Goal: Task Accomplishment & Management: Complete application form

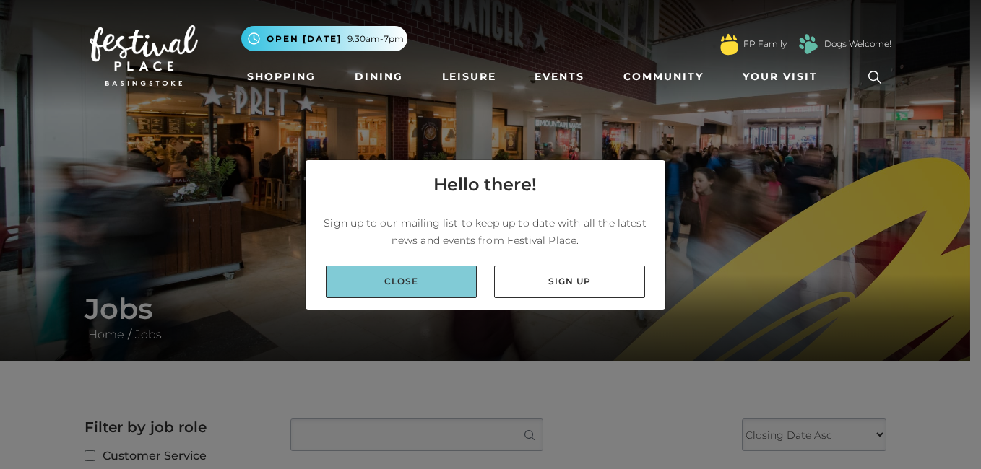
click at [395, 271] on link "Close" at bounding box center [401, 282] width 151 height 33
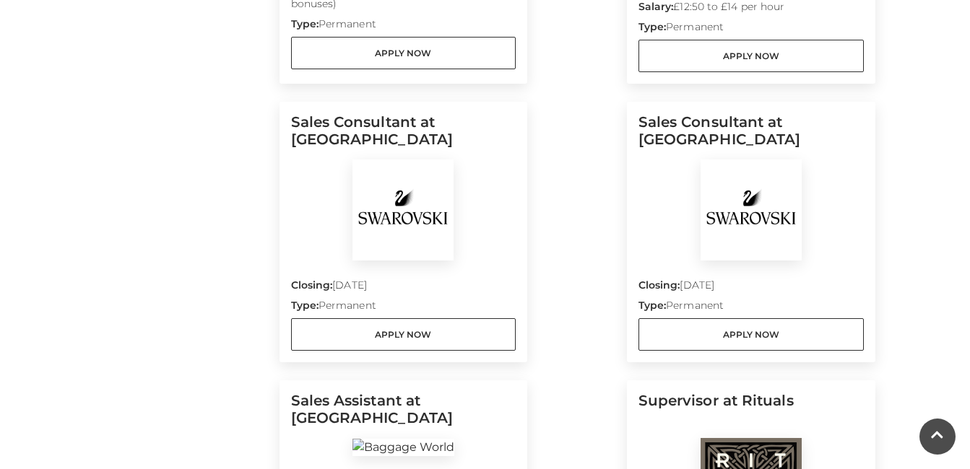
scroll to position [1009, 0]
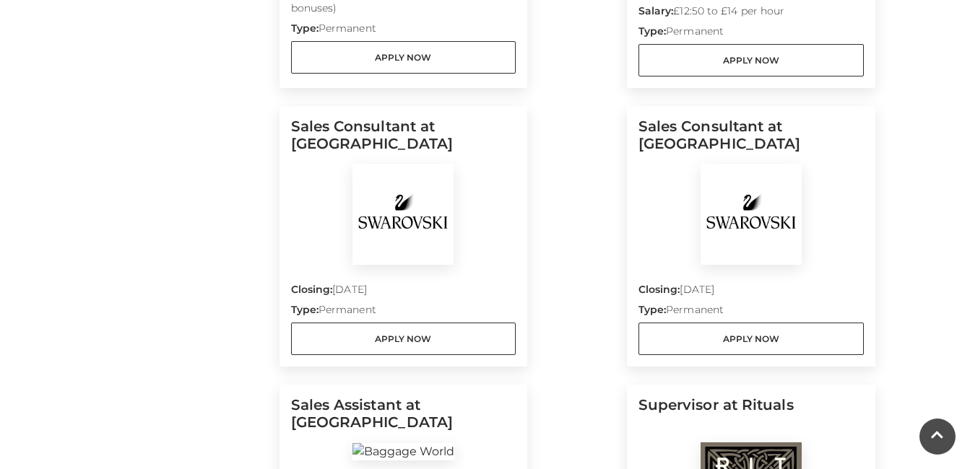
click at [348, 226] on div at bounding box center [403, 214] width 225 height 101
click at [333, 151] on h5 "Sales Consultant at Swarovski" at bounding box center [403, 141] width 225 height 46
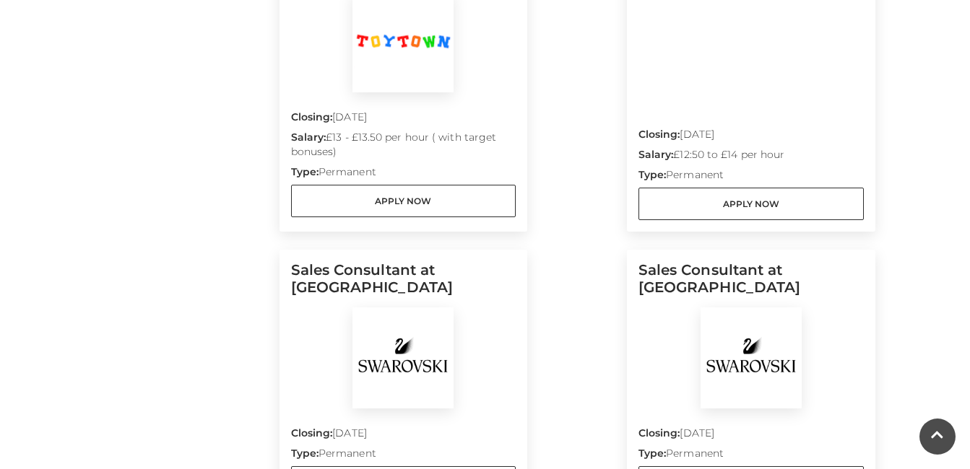
scroll to position [864, 0]
click at [450, 301] on h5 "Sales Consultant at Swarovski" at bounding box center [403, 286] width 225 height 46
click at [416, 376] on img at bounding box center [402, 359] width 101 height 101
click at [418, 368] on img at bounding box center [402, 359] width 101 height 101
click at [415, 365] on img at bounding box center [402, 359] width 101 height 101
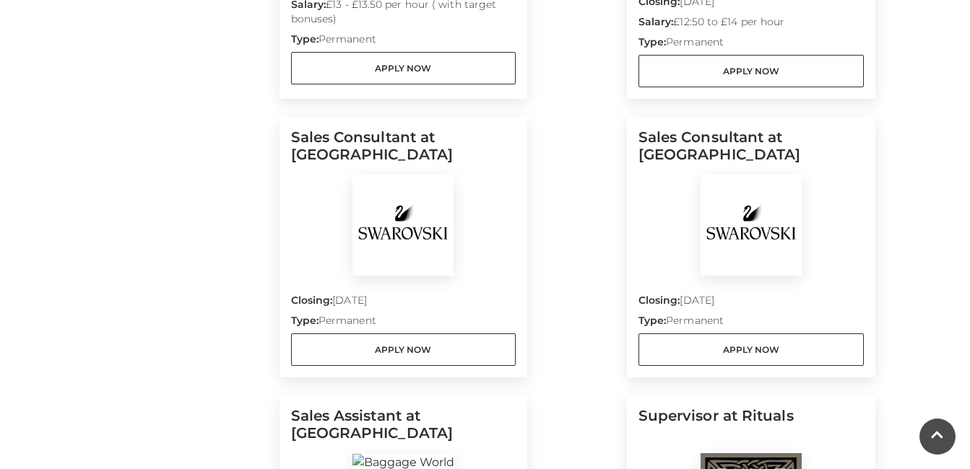
scroll to position [1002, 0]
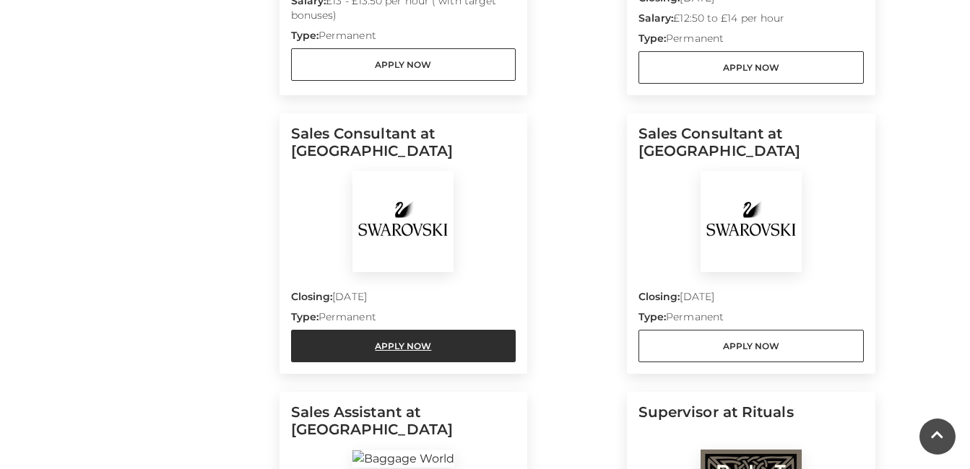
click at [357, 342] on link "Apply Now" at bounding box center [403, 346] width 225 height 33
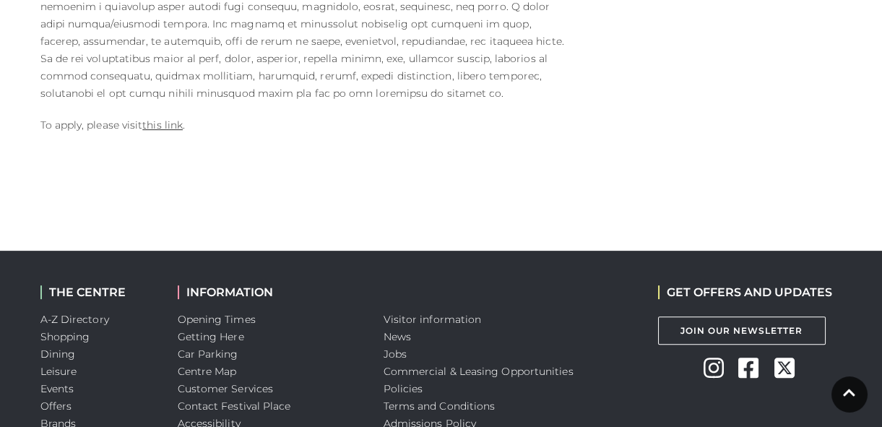
scroll to position [1022, 0]
